Goal: Transaction & Acquisition: Purchase product/service

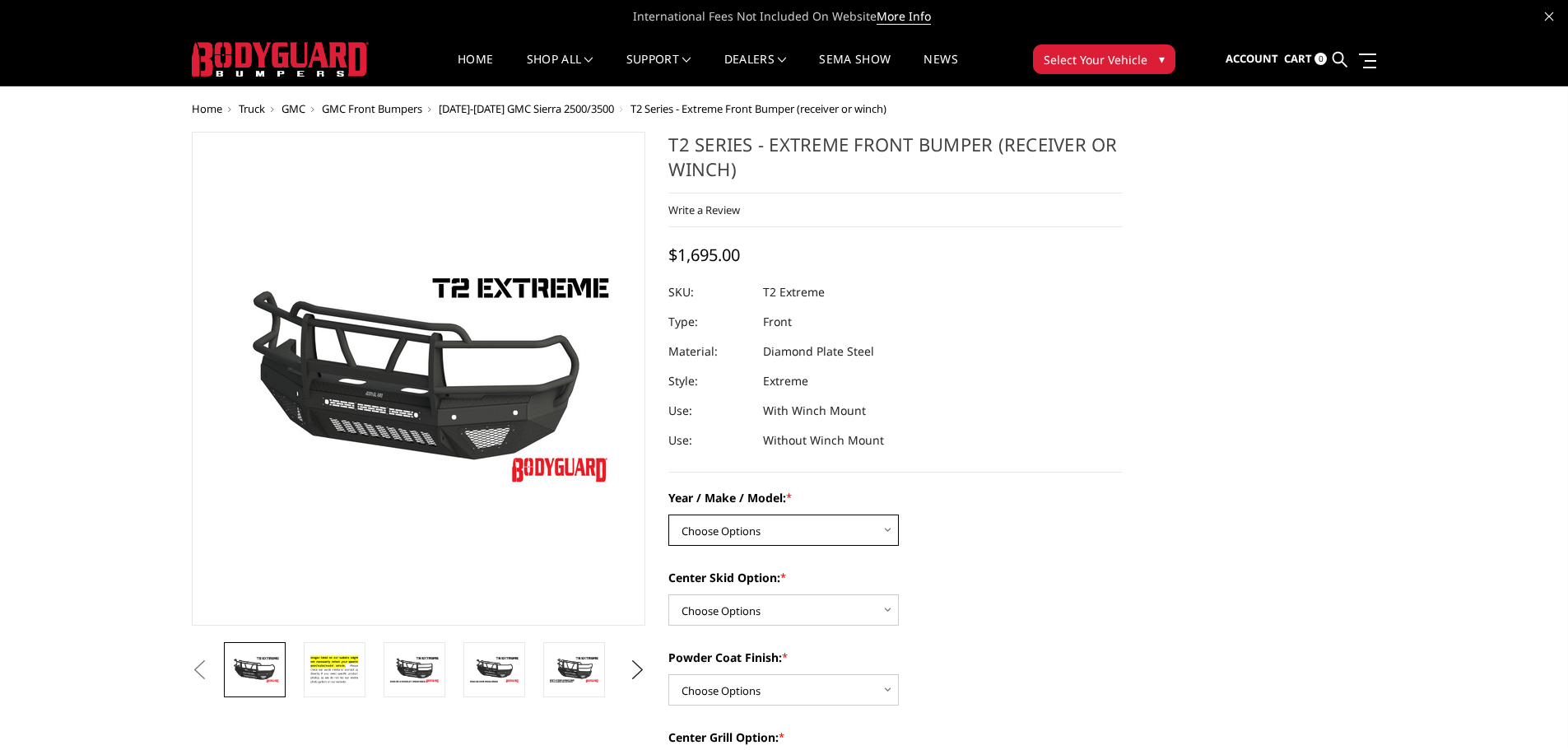
click at [752, 527] on select "Choose Options Chevrolet 19-21 1500 Chevrolet 15-19 2500 / 3500 Chevrolet 20-23…" at bounding box center [783, 530] width 230 height 32
select select "4452"
click at [668, 514] on select "Choose Options Chevrolet 19-21 1500 Chevrolet 15-19 2500 / 3500 Chevrolet 20-23…" at bounding box center [783, 530] width 230 height 32
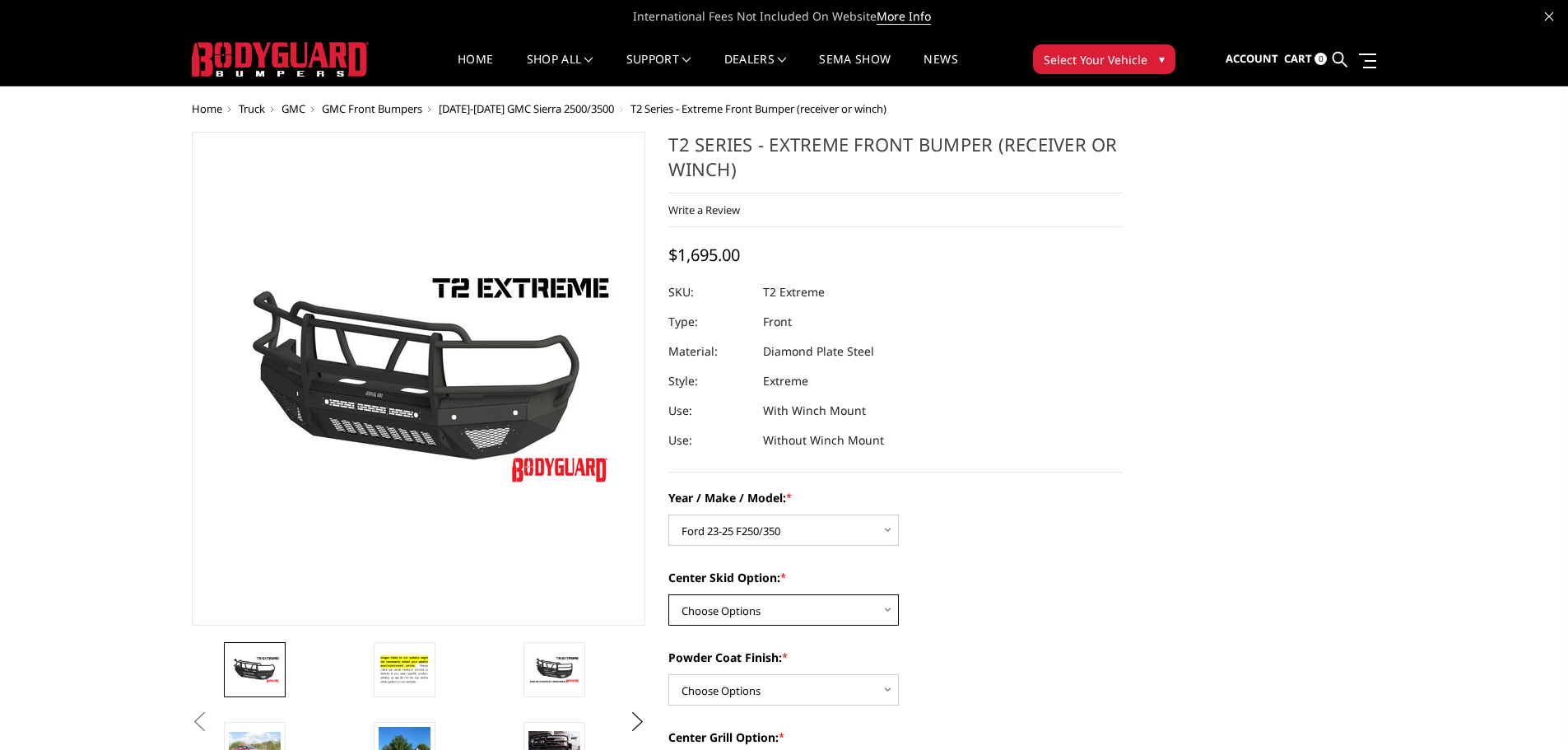
click at [805, 612] on select "Choose Options Standard center skid plate (included) Receiver tube Winch mount …" at bounding box center [783, 610] width 230 height 32
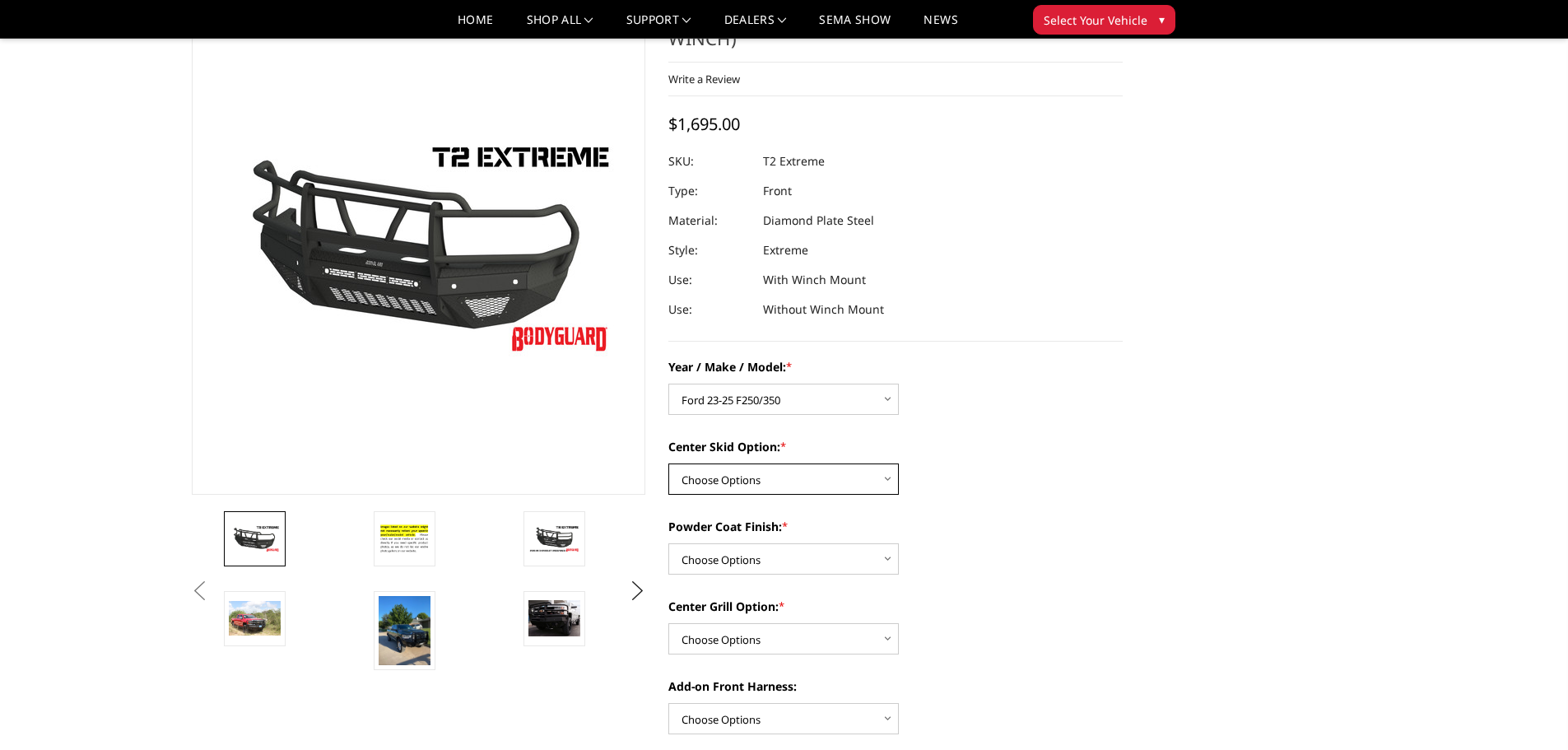
click at [775, 482] on select "Choose Options Standard center skid plate (included) Receiver tube Winch mount …" at bounding box center [783, 479] width 230 height 32
select select "4462"
click at [668, 463] on select "Choose Options Standard center skid plate (included) Receiver tube Winch mount …" at bounding box center [783, 479] width 230 height 32
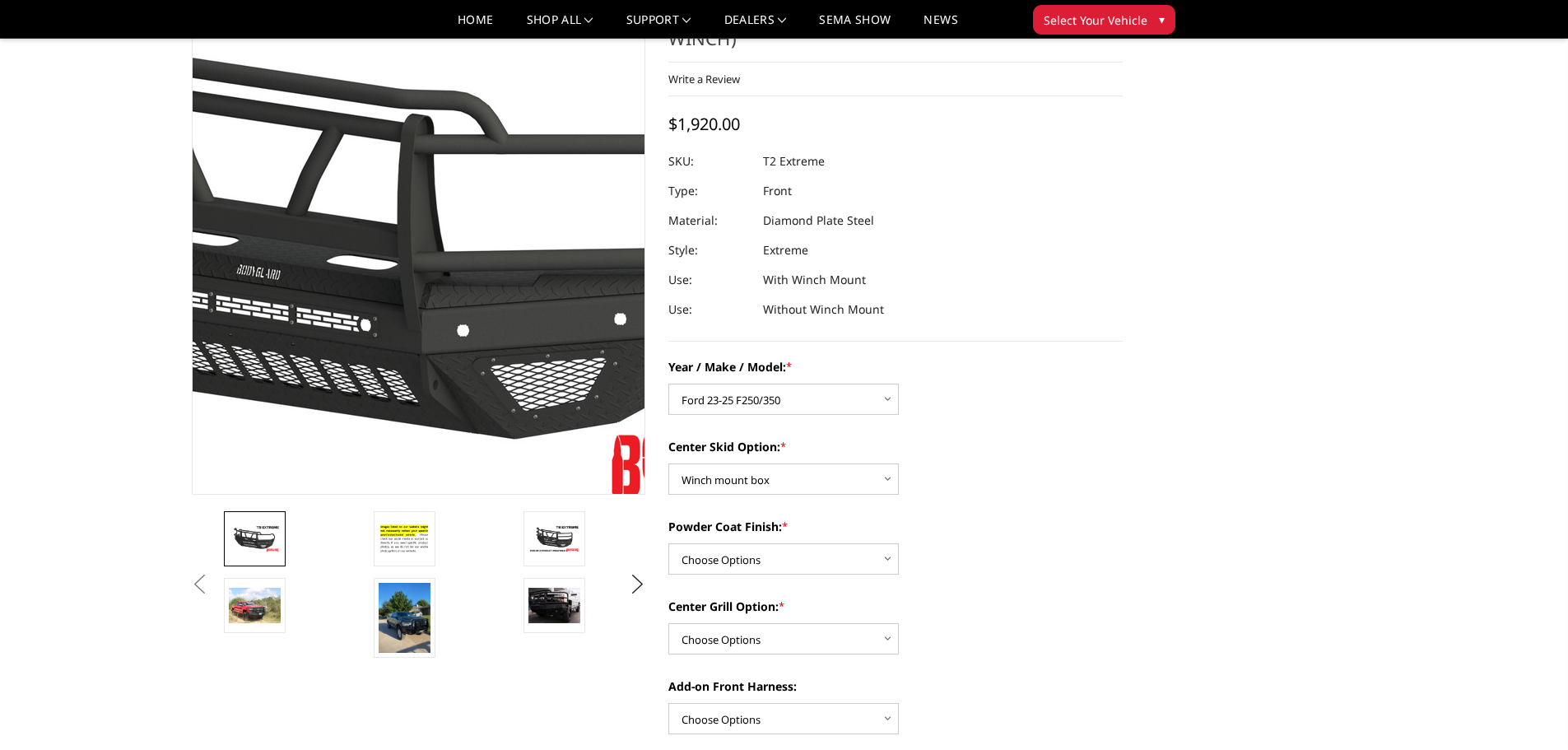
click at [463, 317] on img at bounding box center [371, 233] width 1054 height 593
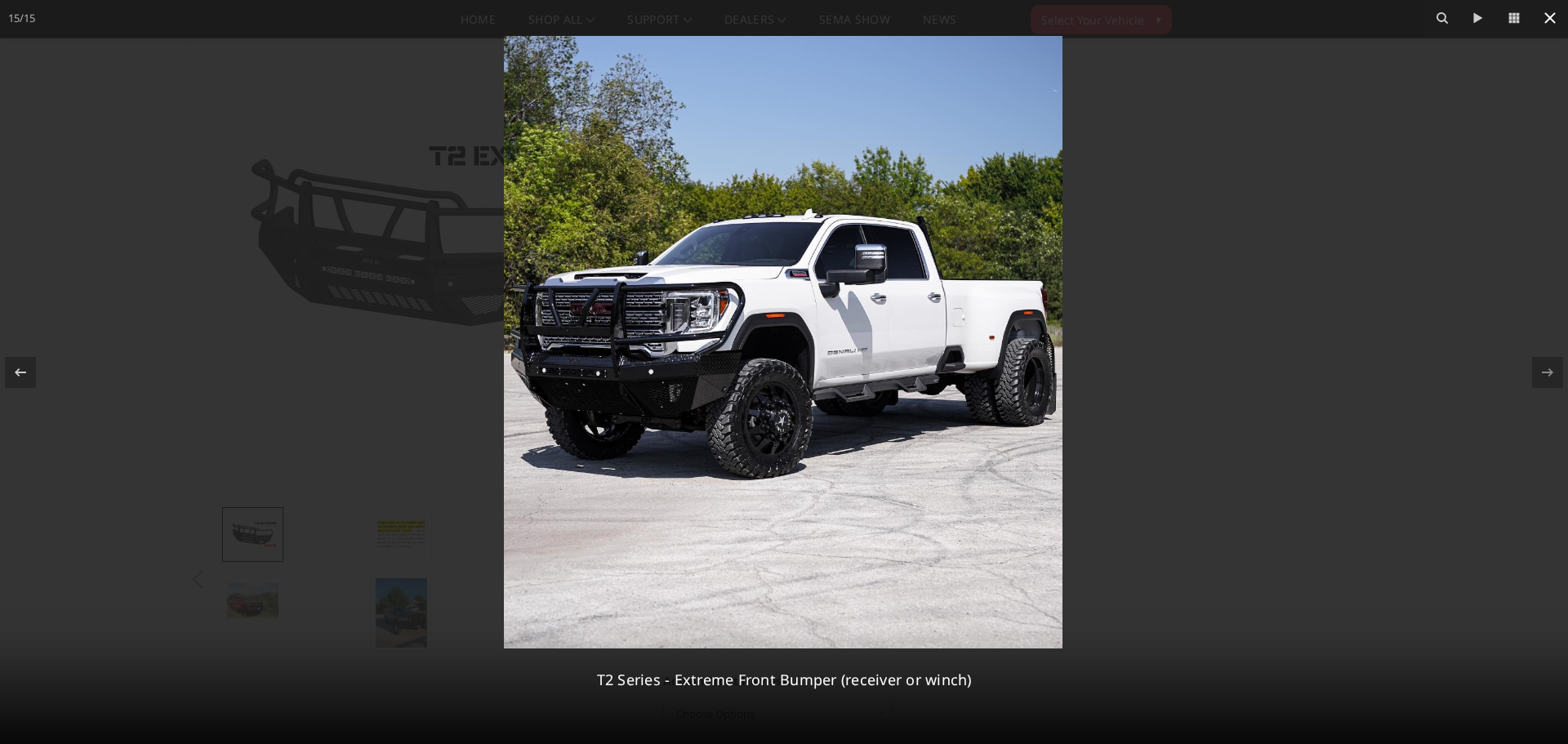
click at [1553, 20] on icon at bounding box center [1550, 17] width 11 height 11
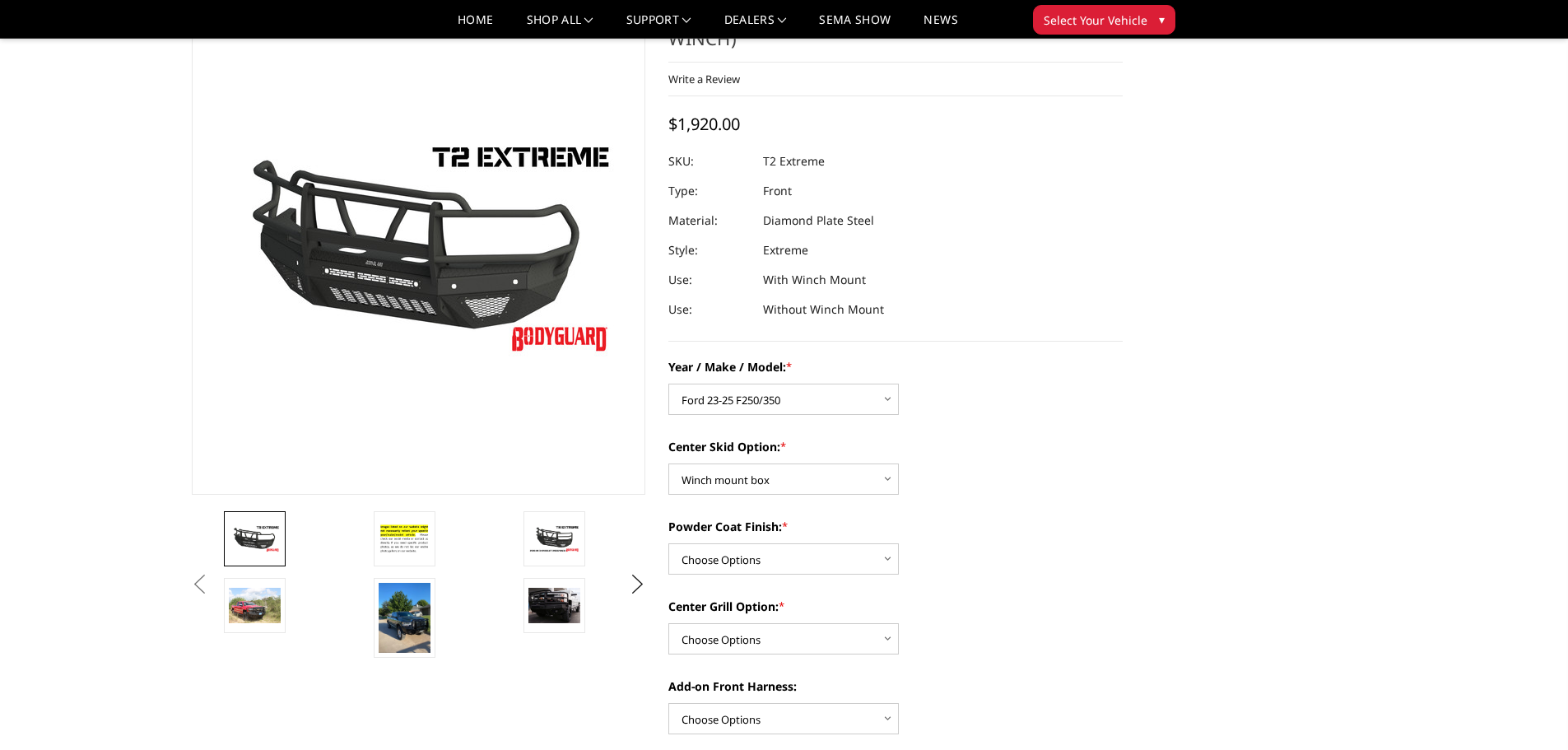
scroll to position [0, 735]
